Goal: Consume media (video, audio): Consume media (video, audio)

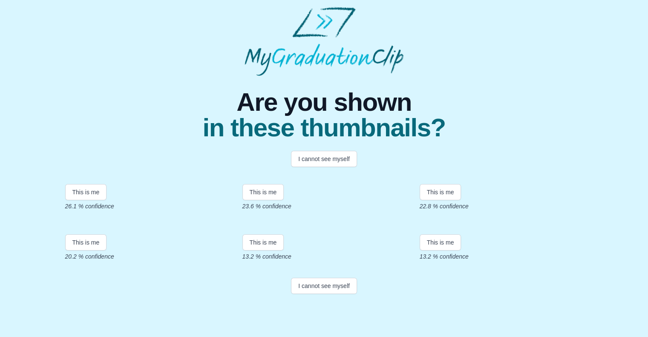
scroll to position [150, 0]
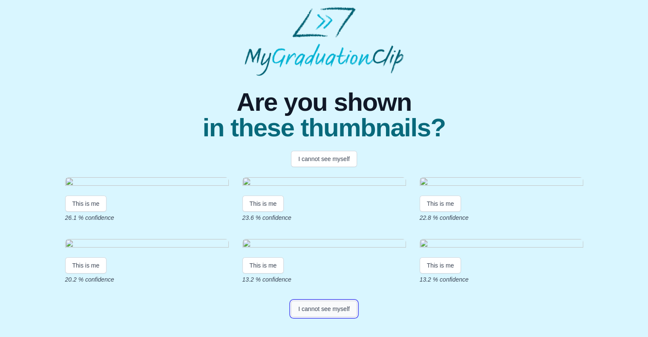
click at [345, 297] on button "I cannot see myself" at bounding box center [324, 309] width 66 height 16
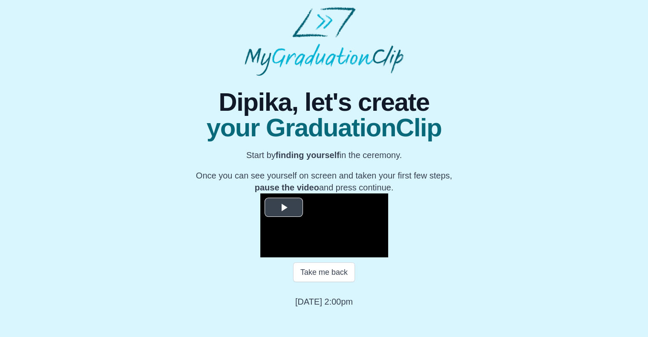
scroll to position [95, 0]
click at [284, 207] on span "Video Player" at bounding box center [284, 207] width 0 height 0
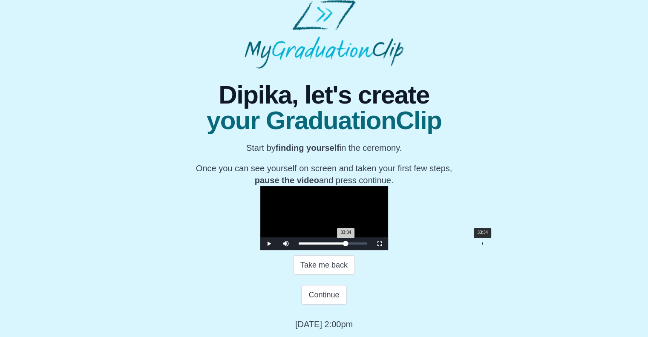
drag, startPoint x: 204, startPoint y: 274, endPoint x: 384, endPoint y: 276, distance: 179.7
click at [346, 244] on div "33:34 Progress : 0%" at bounding box center [322, 243] width 47 height 2
drag, startPoint x: 388, startPoint y: 274, endPoint x: 393, endPoint y: 274, distance: 5.1
click at [348, 244] on div "35:12 Progress : 0%" at bounding box center [323, 243] width 49 height 2
click at [349, 244] on div "35:54 Progress : 0%" at bounding box center [324, 243] width 51 height 2
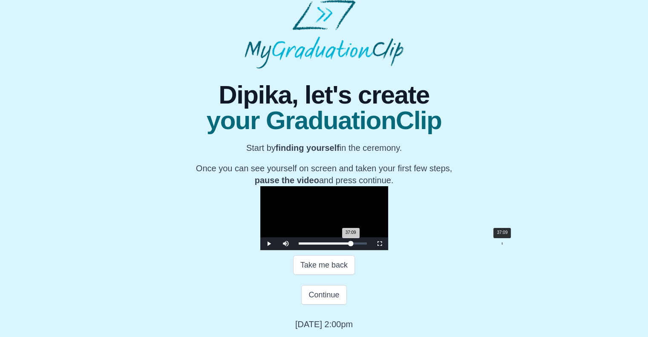
drag, startPoint x: 399, startPoint y: 273, endPoint x: 403, endPoint y: 273, distance: 4.3
click at [351, 244] on div "37:09 Progress : 0%" at bounding box center [325, 243] width 52 height 2
drag, startPoint x: 402, startPoint y: 255, endPoint x: 385, endPoint y: 294, distance: 43.1
click at [385, 275] on div "Take me back" at bounding box center [324, 265] width 324 height 20
click at [367, 244] on div "Loaded : 0% 39:25 39:25 Progress : 0%" at bounding box center [333, 243] width 68 height 2
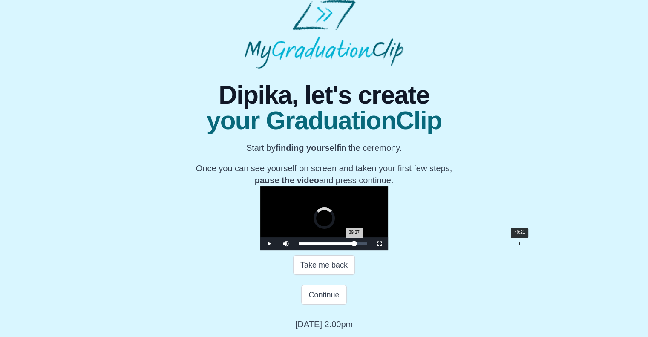
click at [367, 244] on div "Loaded : 0% 40:21 39:27 Progress : 0%" at bounding box center [333, 243] width 68 height 2
click at [356, 244] on div "40:39 Progress : 0%" at bounding box center [327, 243] width 57 height 2
drag, startPoint x: 423, startPoint y: 272, endPoint x: 434, endPoint y: 271, distance: 11.1
click at [359, 244] on div "42:50 Progress : 0%" at bounding box center [329, 243] width 60 height 2
click at [367, 244] on div "Loaded : 0% 43:46 42:56 Progress : 0%" at bounding box center [333, 243] width 68 height 2
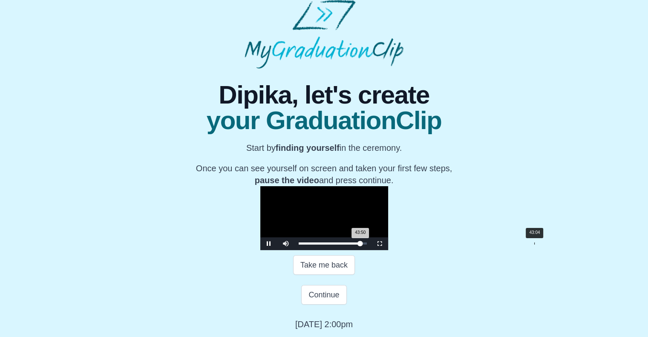
click at [494, 244] on div "43:04" at bounding box center [534, 243] width 0 height 2
click at [371, 250] on div "Loaded : 0% 44:00 44:00 Progress : 0%" at bounding box center [332, 243] width 77 height 13
click at [371, 250] on div "Loaded : 0% 44:42 44:05 Progress : 0%" at bounding box center [332, 243] width 77 height 13
click at [371, 250] on div "Loaded : 0% 45:34 44:44 Progress : 0%" at bounding box center [332, 243] width 77 height 13
click at [363, 244] on div "46:11 Progress : 0%" at bounding box center [331, 243] width 64 height 2
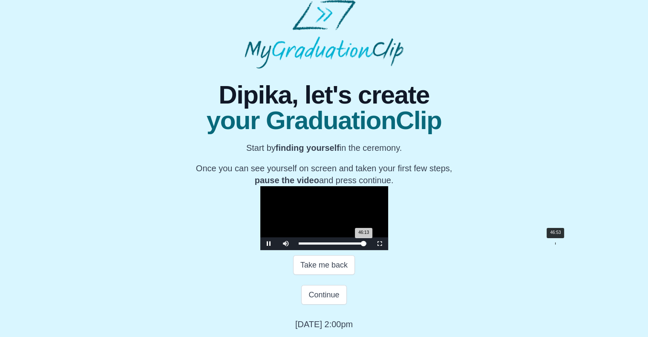
click at [367, 244] on div "Loaded : 0% 46:53 46:13 Progress : 0%" at bounding box center [333, 243] width 68 height 2
drag, startPoint x: 457, startPoint y: 273, endPoint x: 357, endPoint y: 275, distance: 99.7
click at [357, 250] on div "Loaded : 0% 28:54 33:48 Progress : 0%" at bounding box center [332, 243] width 77 height 13
click at [452, 244] on div "28:07" at bounding box center [452, 243] width 0 height 2
click at [363, 250] on div "Loaded : 0% 29:50 28:13 Progress : 0%" at bounding box center [332, 243] width 77 height 13
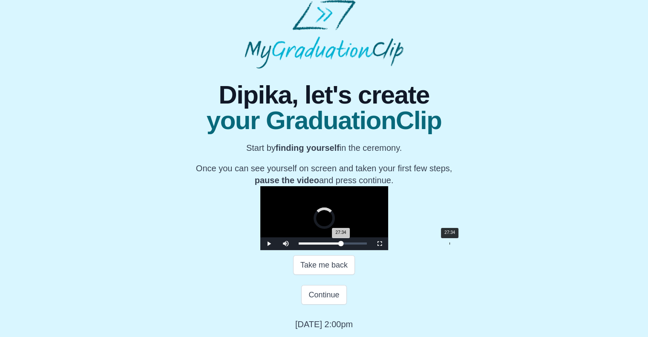
click at [351, 250] on div "Loaded : 0% 27:34 27:34 Progress : 0%" at bounding box center [332, 243] width 77 height 13
click at [347, 250] on div "Loaded : 0% 26:57 28:15 Progress : 0%" at bounding box center [332, 243] width 77 height 13
click at [337, 244] on div "27:34 Progress : 0%" at bounding box center [318, 243] width 39 height 2
click at [269, 244] on span "Video Player" at bounding box center [269, 244] width 0 height 0
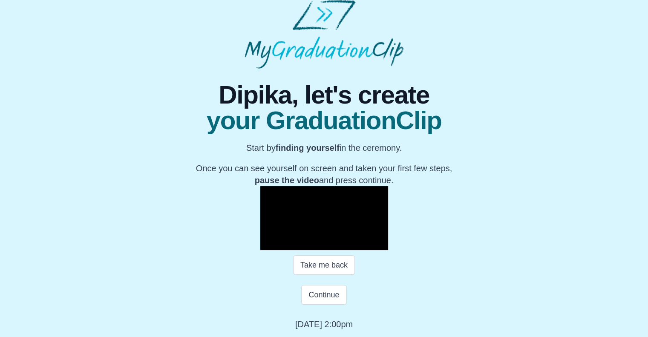
click at [269, 244] on span "Video Player" at bounding box center [269, 244] width 0 height 0
click at [338, 244] on div "27:48 Progress : 0%" at bounding box center [318, 243] width 39 height 2
click at [269, 244] on span "Video Player" at bounding box center [269, 244] width 0 height 0
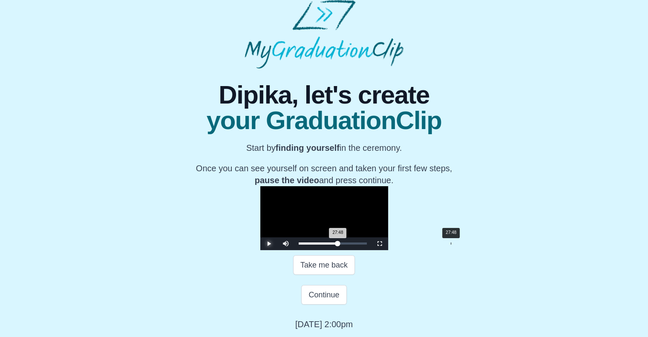
click at [338, 244] on div "27:48 Progress : 0%" at bounding box center [318, 243] width 39 height 2
click at [269, 244] on span "Video Player" at bounding box center [269, 244] width 0 height 0
click at [338, 244] on div "27:53 Progress : 0%" at bounding box center [319, 243] width 40 height 2
click at [269, 244] on span "Video Player" at bounding box center [269, 244] width 0 height 0
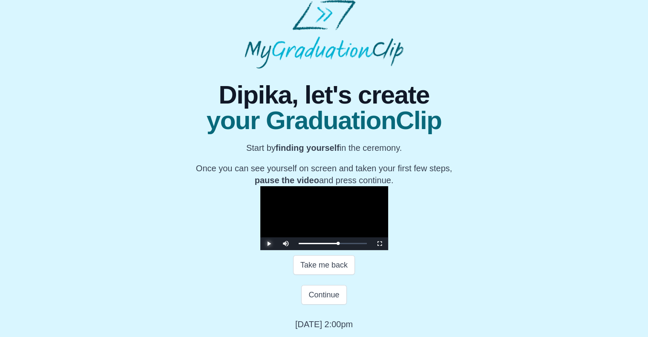
click at [269, 244] on span "Video Player" at bounding box center [269, 244] width 0 height 0
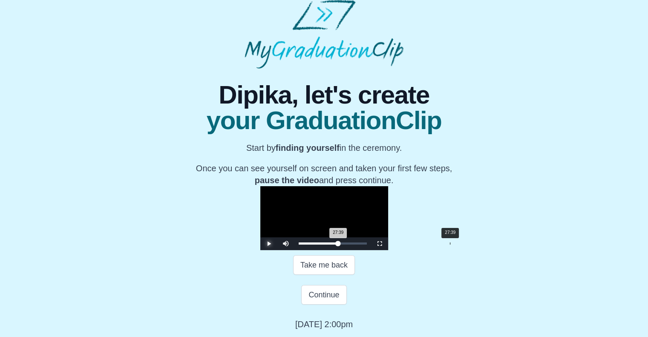
click at [338, 244] on div "27:39 Progress : 0%" at bounding box center [319, 243] width 40 height 2
click at [269, 244] on span "Video Player" at bounding box center [269, 244] width 0 height 0
click at [338, 244] on div "27:48 Progress : 0%" at bounding box center [318, 243] width 39 height 2
click at [269, 244] on span "Video Player" at bounding box center [269, 244] width 0 height 0
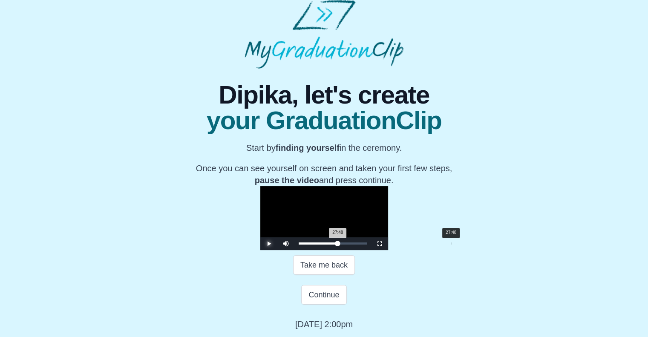
click at [338, 244] on div "27:48 Progress : 0%" at bounding box center [318, 243] width 39 height 2
click at [338, 244] on div "27:44 Progress : 0%" at bounding box center [318, 243] width 39 height 2
click at [269, 244] on span "Video Player" at bounding box center [269, 244] width 0 height 0
click at [338, 244] on div "27:48 Progress : 0%" at bounding box center [318, 243] width 39 height 2
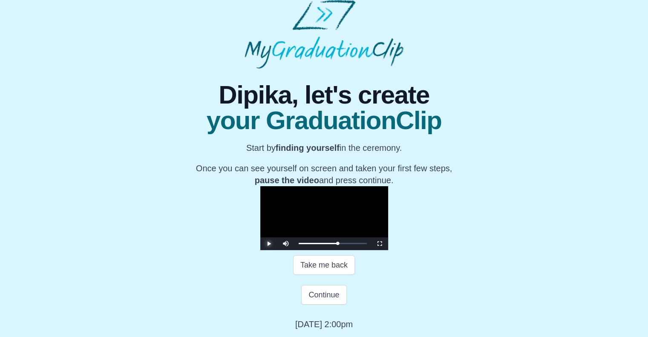
click at [269, 244] on span "Video Player" at bounding box center [269, 244] width 0 height 0
click at [338, 244] on div "27:44 Progress : 0%" at bounding box center [318, 243] width 39 height 2
click at [269, 244] on span "Video Player" at bounding box center [269, 244] width 0 height 0
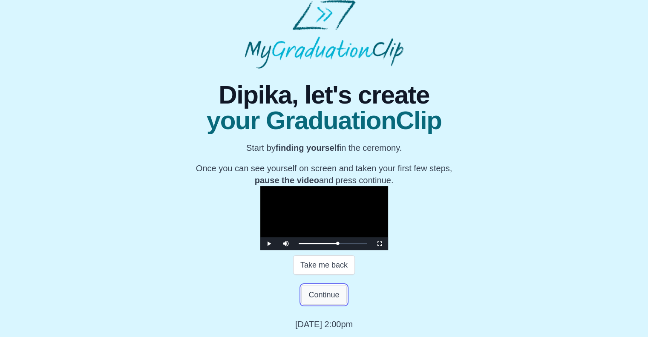
click at [338, 297] on button "Continue" at bounding box center [323, 295] width 45 height 20
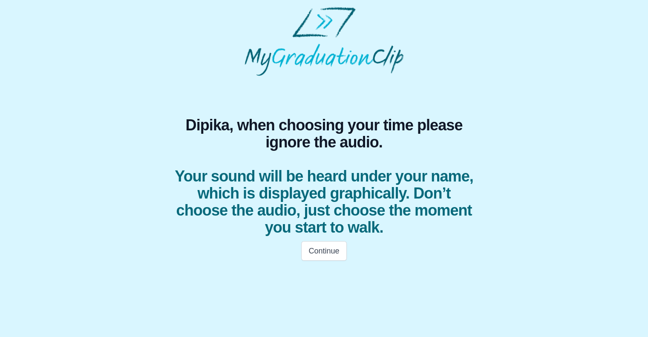
scroll to position [0, 0]
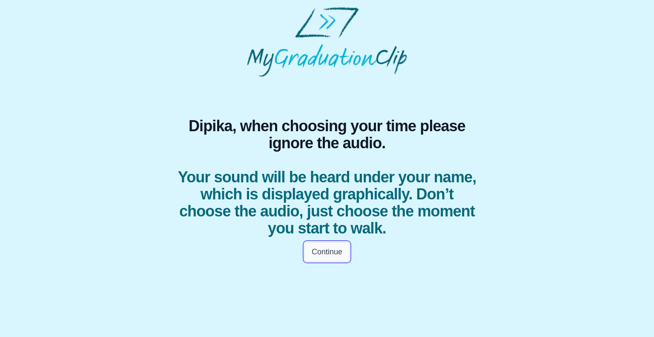
click at [344, 253] on button "Continue" at bounding box center [326, 252] width 45 height 20
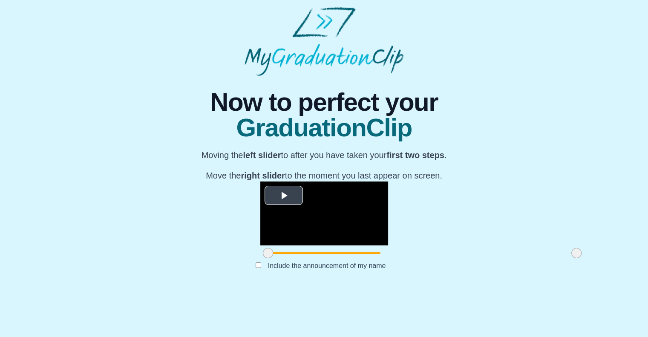
scroll to position [75, 0]
click at [284, 195] on span "Video Player" at bounding box center [284, 195] width 0 height 0
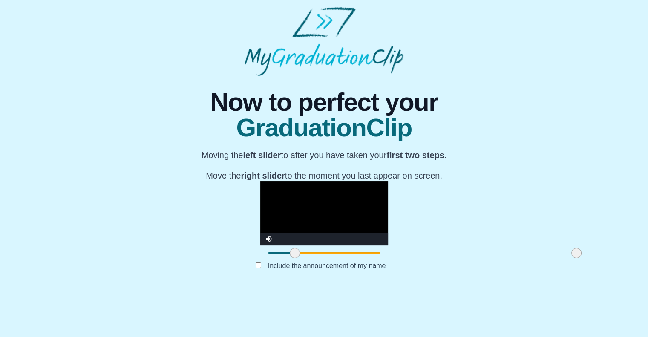
drag, startPoint x: 170, startPoint y: 296, endPoint x: 196, endPoint y: 296, distance: 26.4
click at [290, 258] on span at bounding box center [295, 253] width 10 height 10
click at [260, 239] on video "Video Player" at bounding box center [324, 213] width 128 height 64
click at [287, 258] on span at bounding box center [292, 253] width 10 height 10
click at [260, 240] on video "Video Player" at bounding box center [324, 213] width 128 height 64
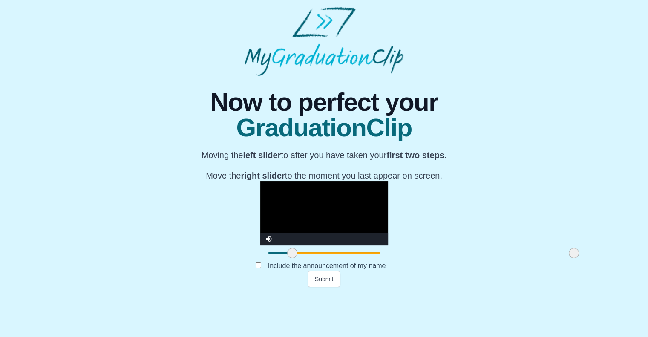
click at [494, 258] on span at bounding box center [574, 253] width 10 height 10
click at [283, 220] on video "Video Player" at bounding box center [324, 213] width 128 height 64
click at [285, 258] on span at bounding box center [290, 253] width 10 height 10
click at [260, 227] on video "Video Player" at bounding box center [324, 213] width 128 height 64
drag, startPoint x: 191, startPoint y: 295, endPoint x: 185, endPoint y: 289, distance: 8.1
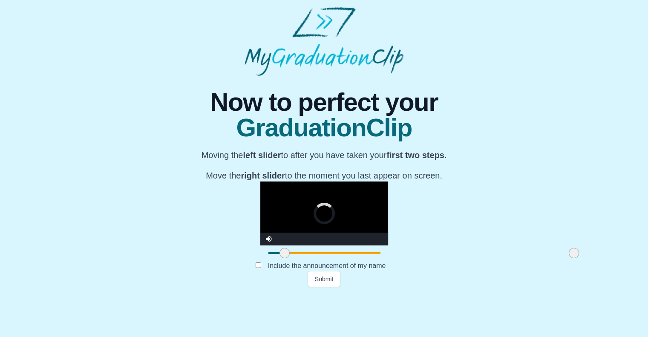
click at [277, 261] on div at bounding box center [284, 252] width 15 height 15
